Goal: Communication & Community: Ask a question

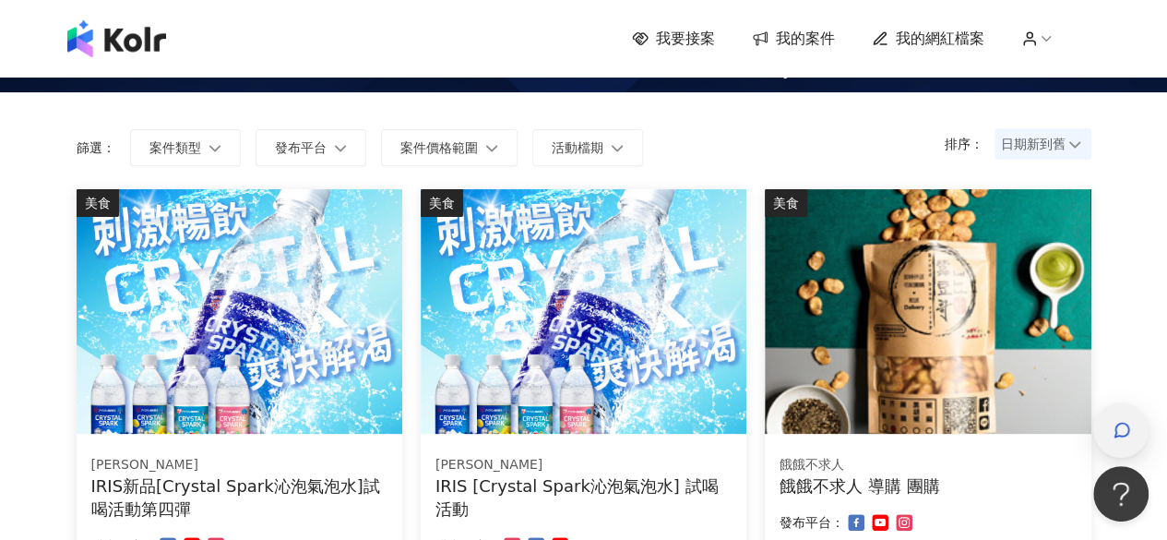
click at [1103, 433] on div "button" at bounding box center [1120, 429] width 55 height 55
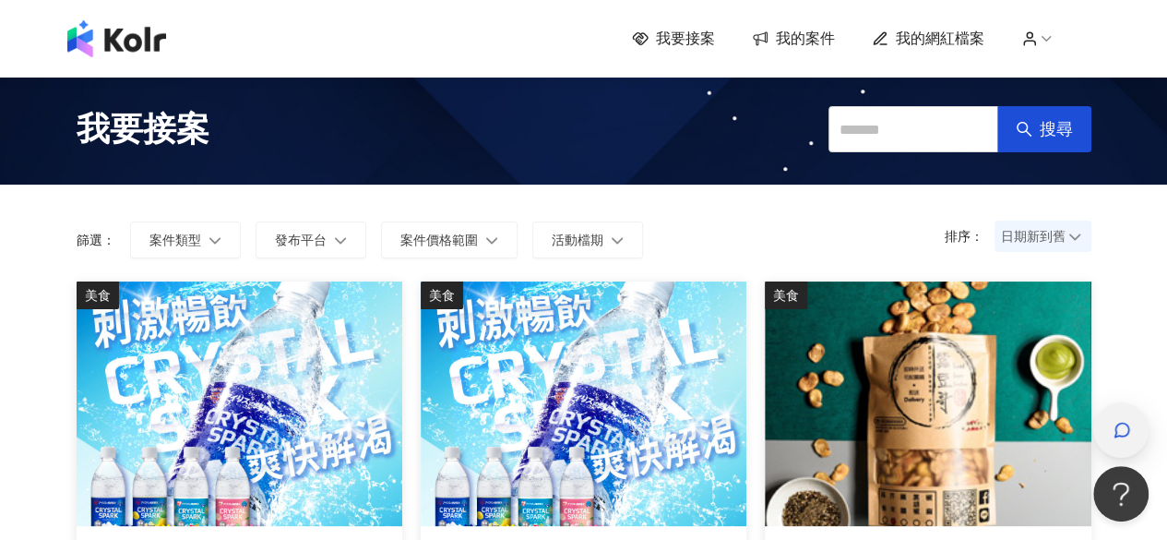
click at [1127, 431] on icon "button" at bounding box center [1122, 430] width 18 height 18
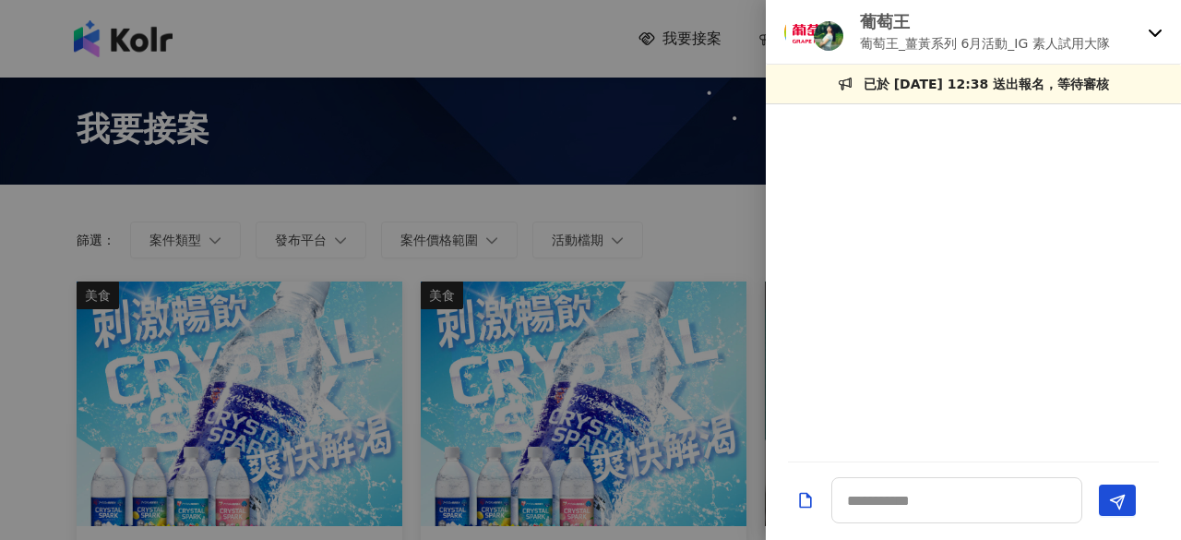
click at [1148, 30] on icon at bounding box center [1155, 32] width 15 height 15
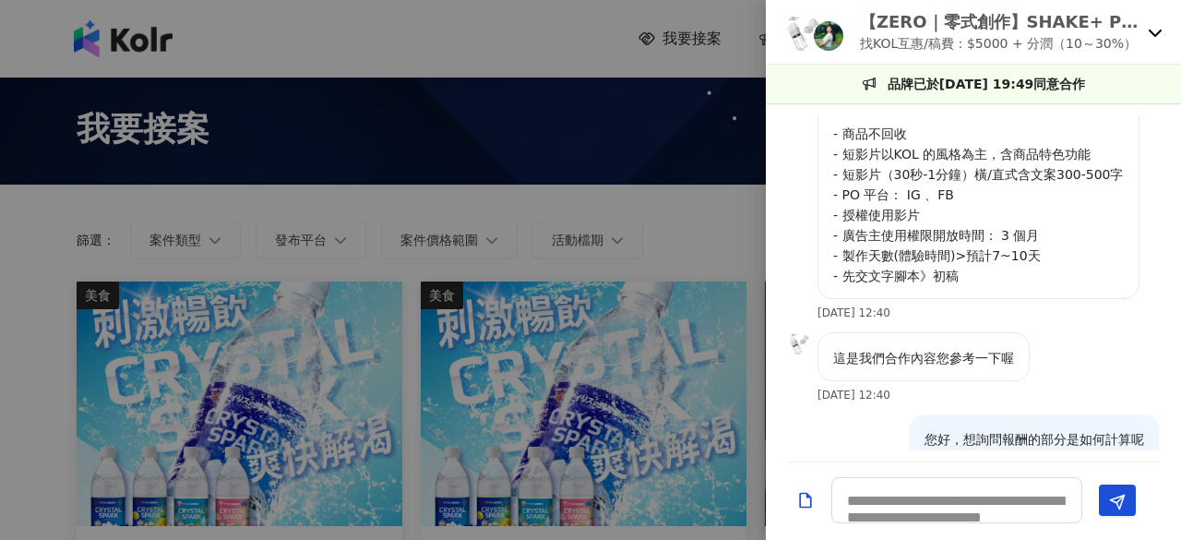
scroll to position [716, 0]
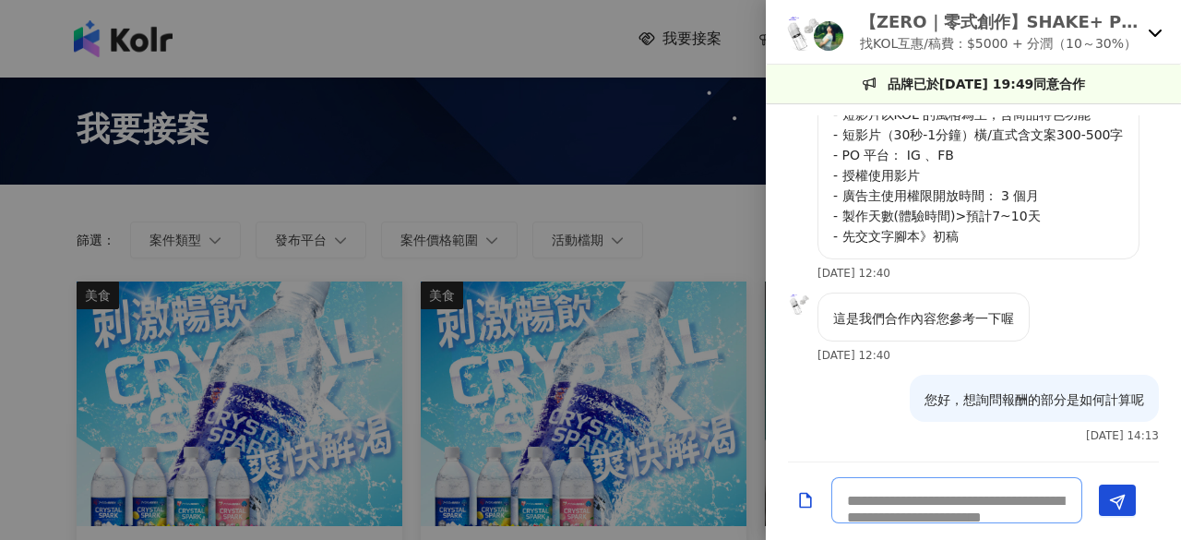
click at [1014, 486] on textarea at bounding box center [956, 500] width 251 height 46
type textarea "**********"
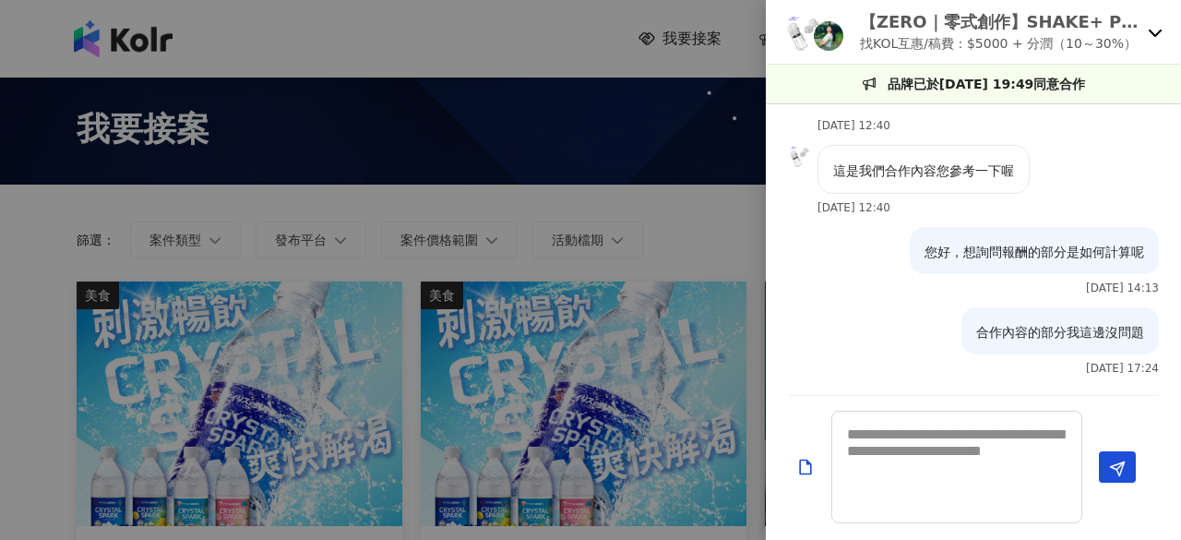
click at [1151, 29] on icon at bounding box center [1155, 32] width 15 height 15
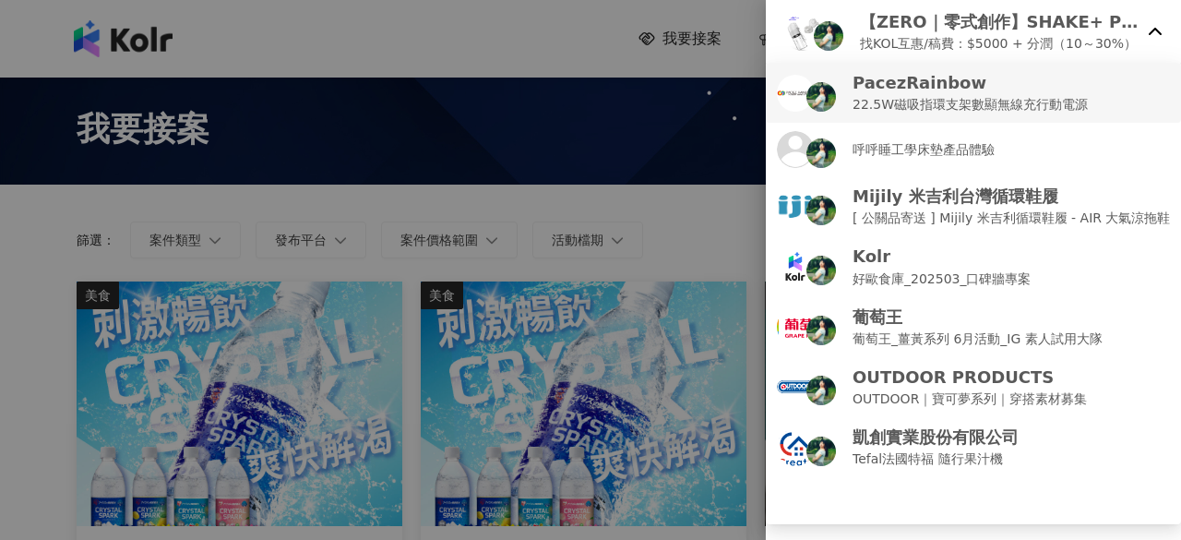
click at [981, 97] on p "22.5W磁吸指環支架數顯無線充行動電源" at bounding box center [970, 104] width 235 height 20
